Goal: Find specific page/section: Find specific page/section

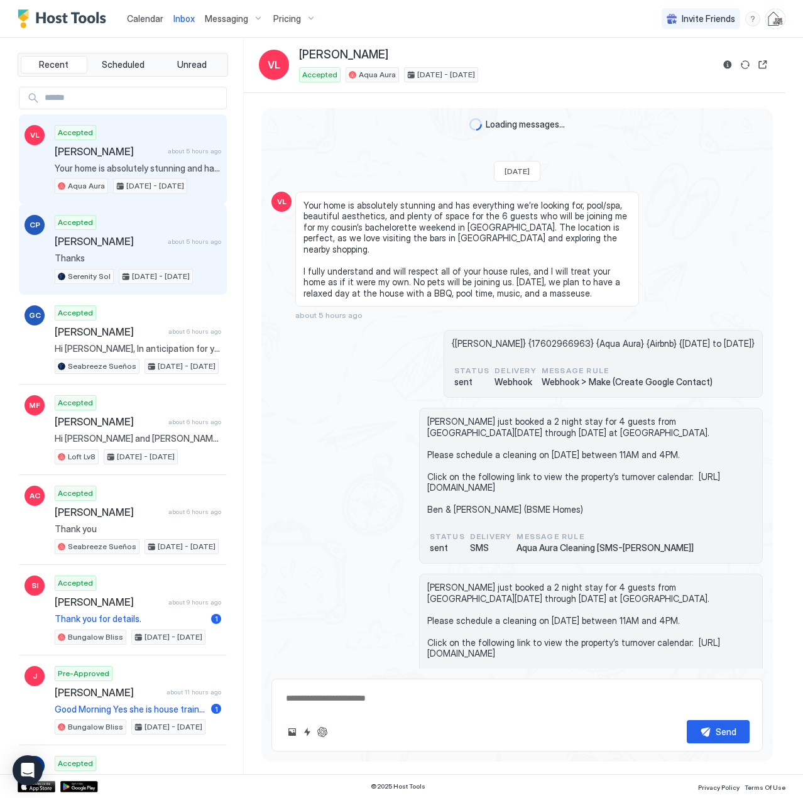
scroll to position [453, 0]
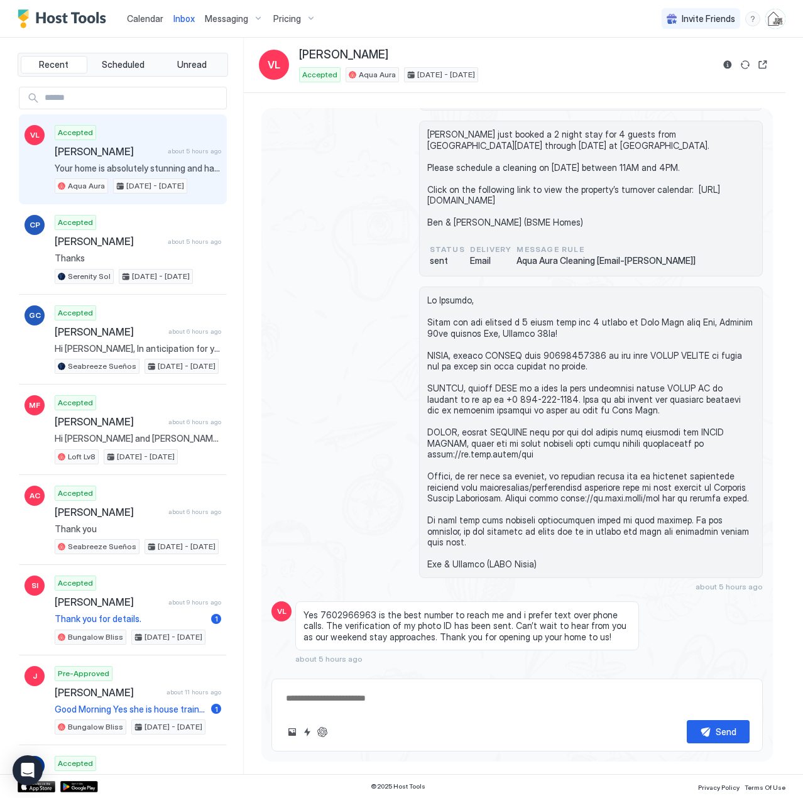
click at [138, 18] on span "Calendar" at bounding box center [145, 18] width 36 height 11
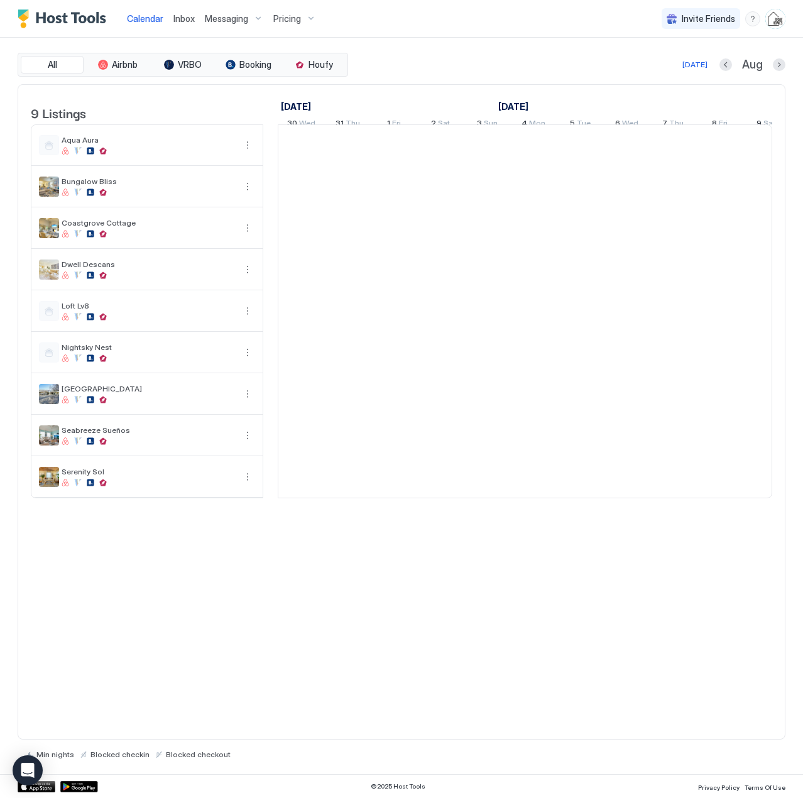
scroll to position [0, 698]
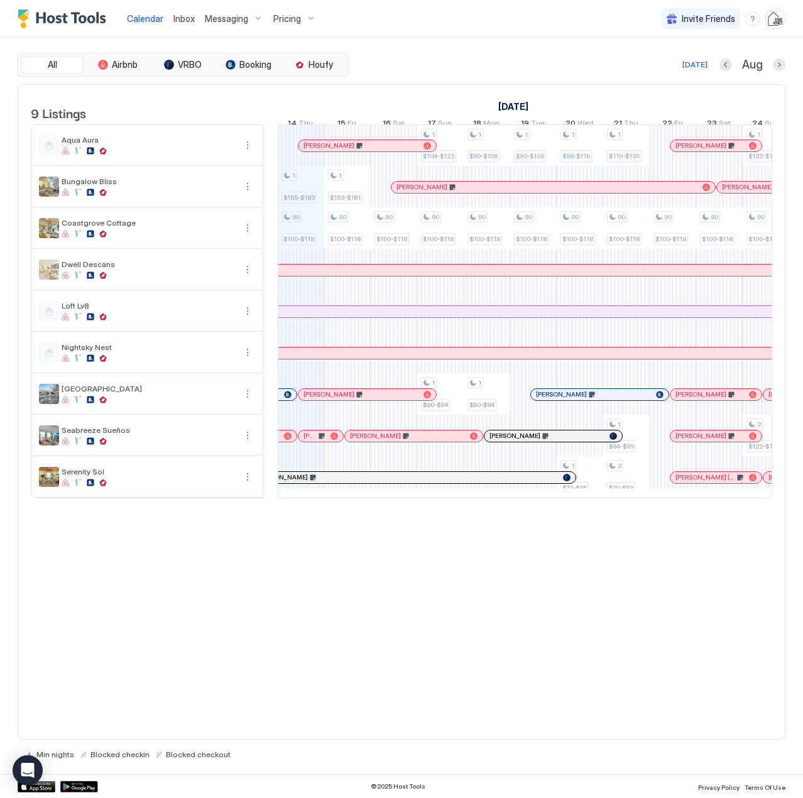
click at [185, 19] on span "Inbox" at bounding box center [183, 18] width 21 height 11
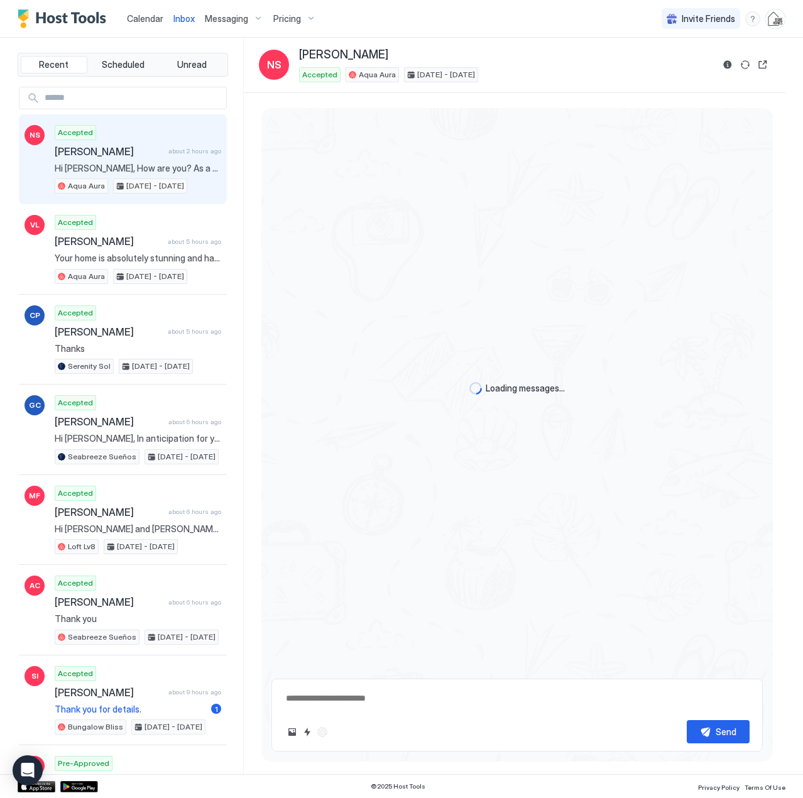
click at [102, 95] on input "Input Field" at bounding box center [133, 97] width 187 height 21
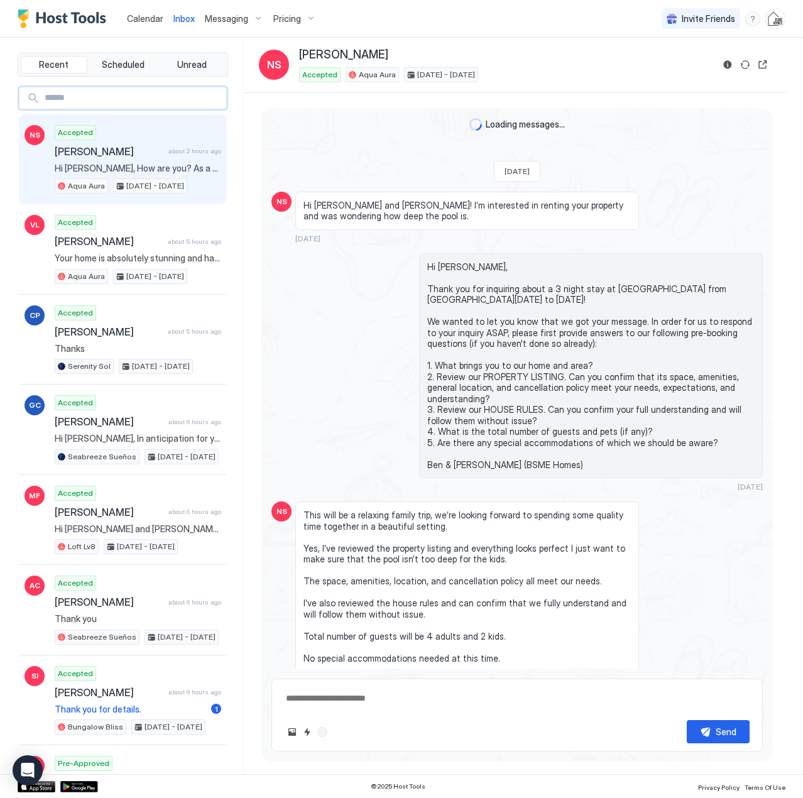
scroll to position [2007, 0]
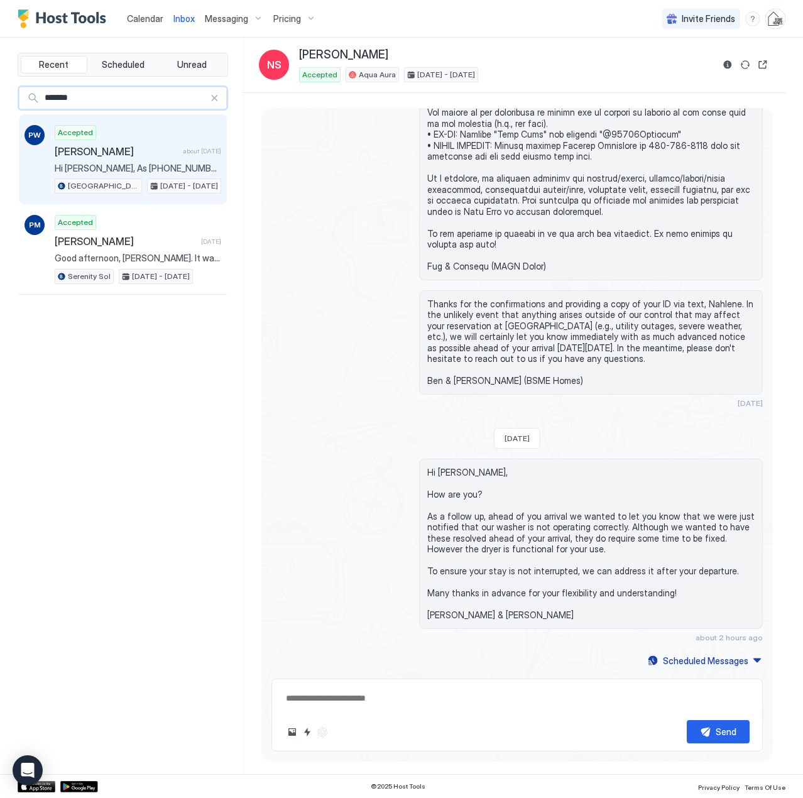
type input "*******"
click at [123, 160] on div "Accepted [PERSON_NAME] about [DATE] Hi [PERSON_NAME], As [PHONE_NUMBER] appears…" at bounding box center [138, 159] width 166 height 69
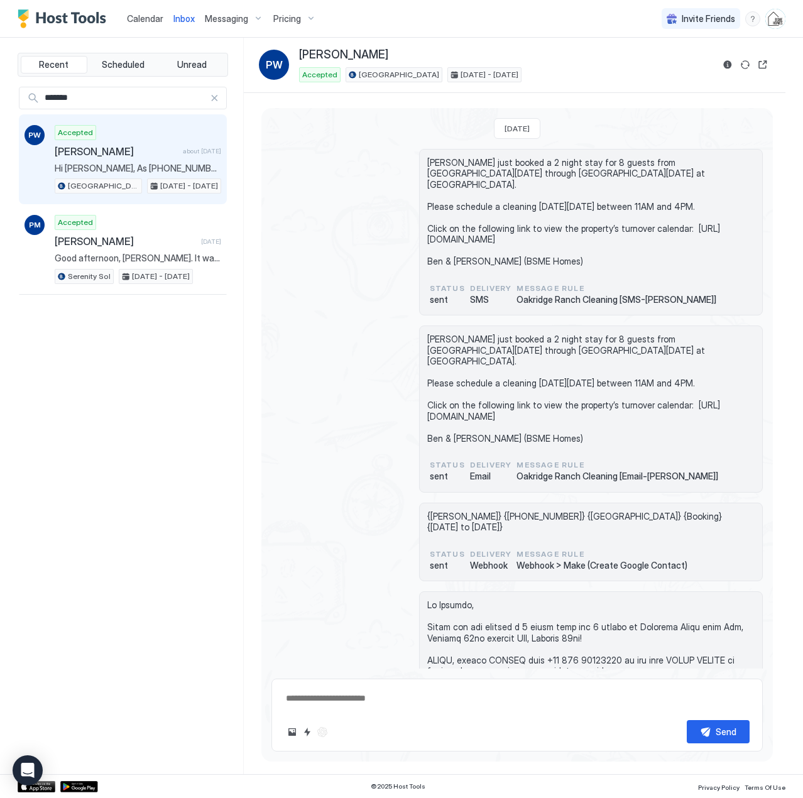
scroll to position [335, 0]
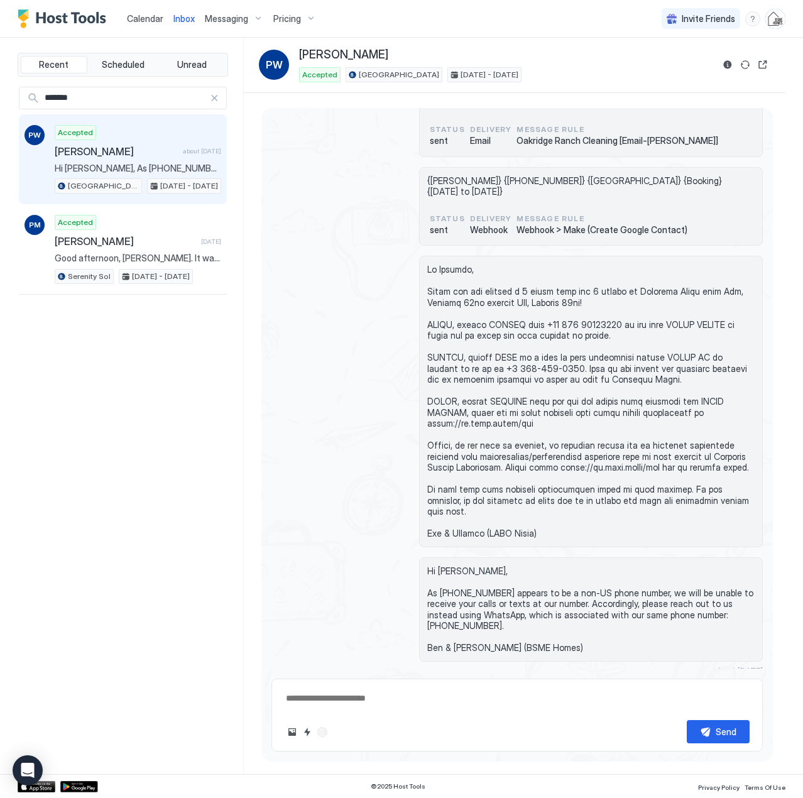
click at [214, 95] on div at bounding box center [214, 98] width 9 height 9
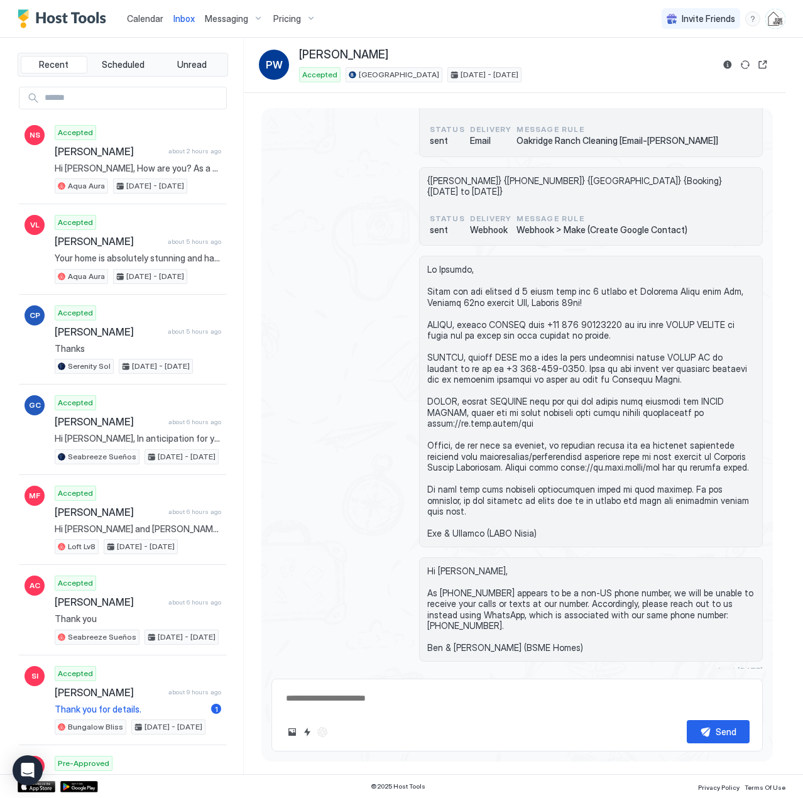
click at [141, 17] on span "Calendar" at bounding box center [145, 18] width 36 height 11
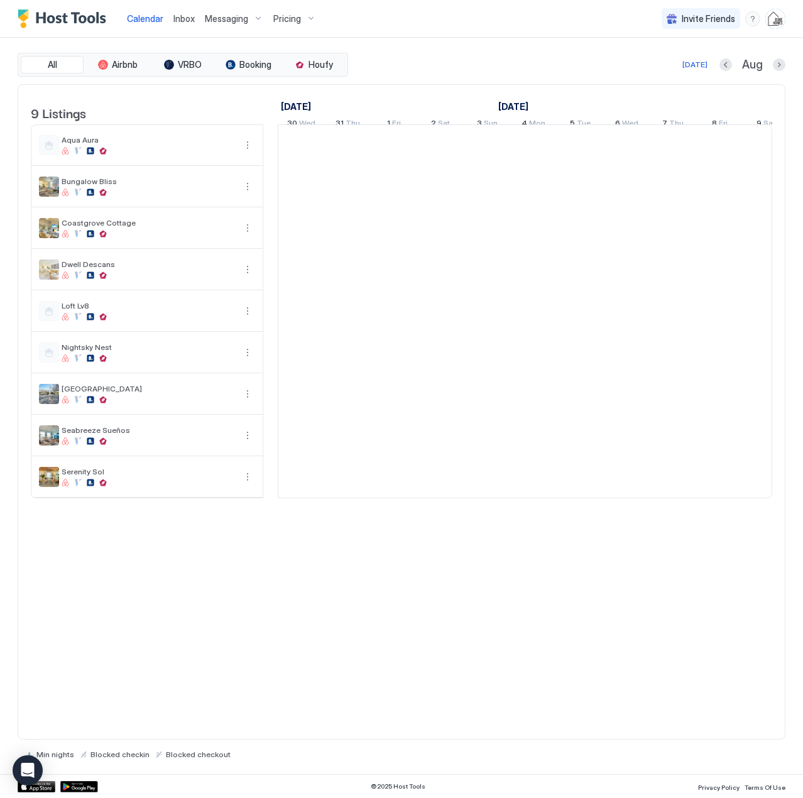
scroll to position [0, 698]
